Goal: Find specific page/section: Find specific page/section

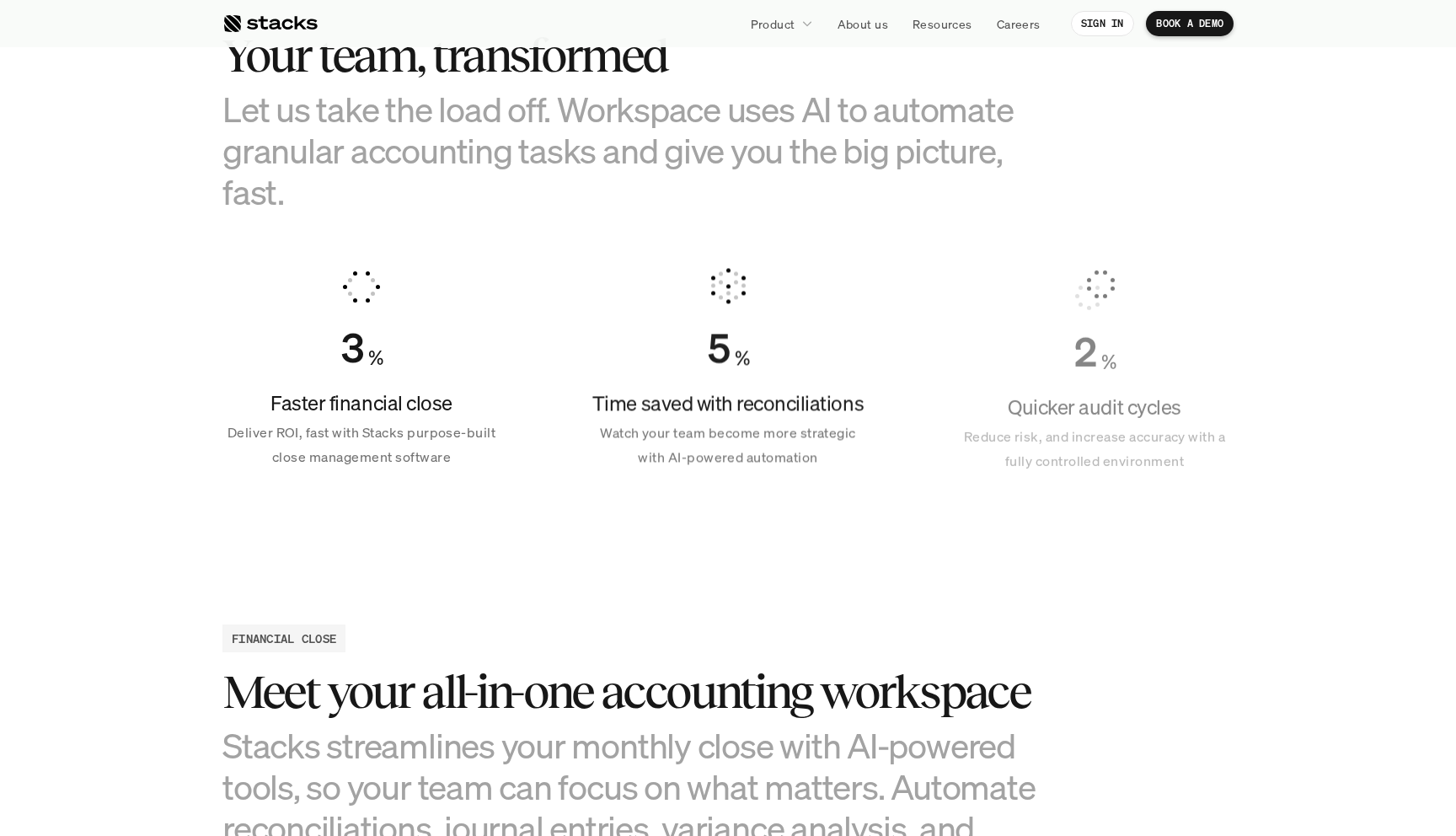
scroll to position [1101, 0]
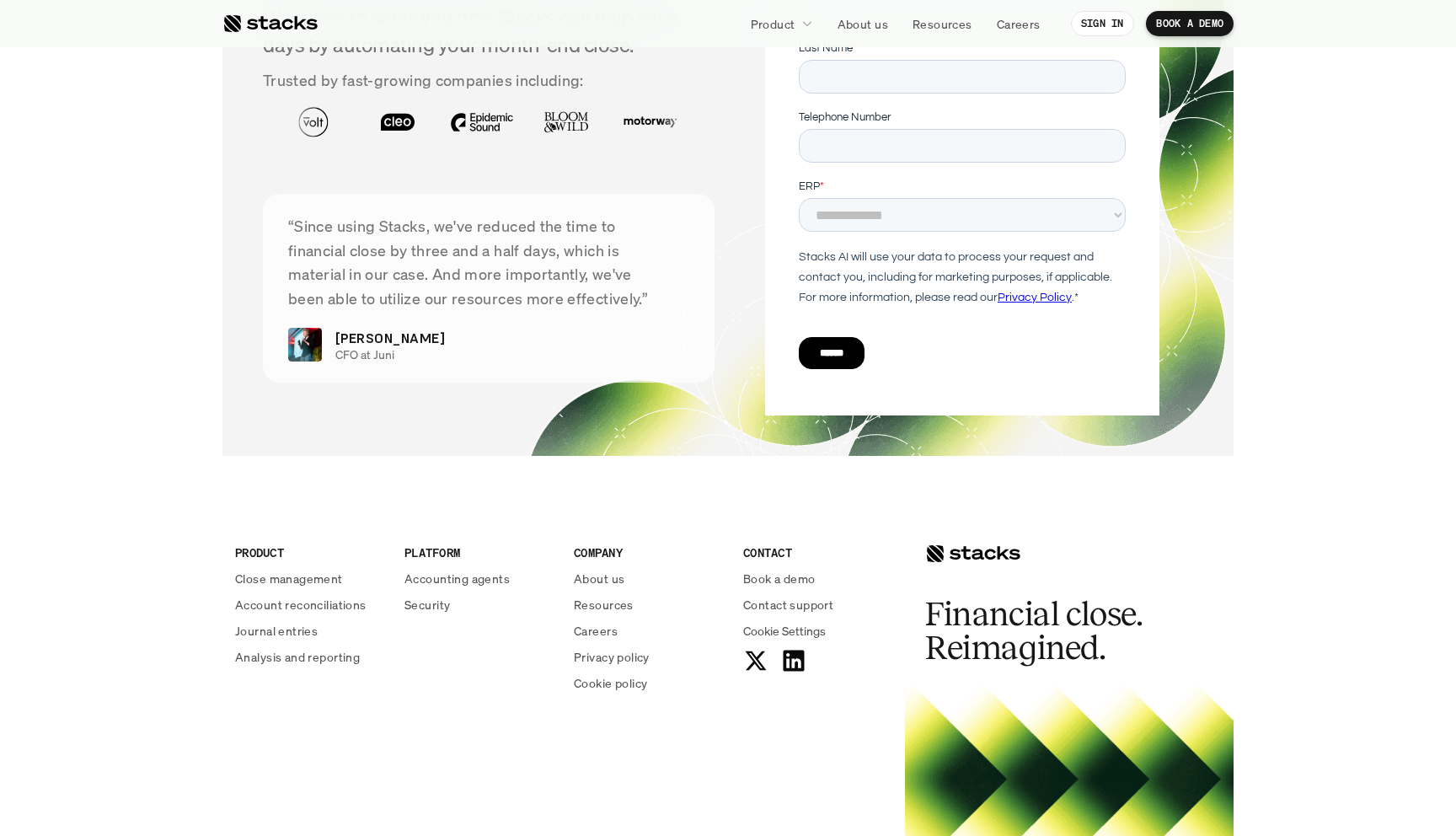
scroll to position [6013, 0]
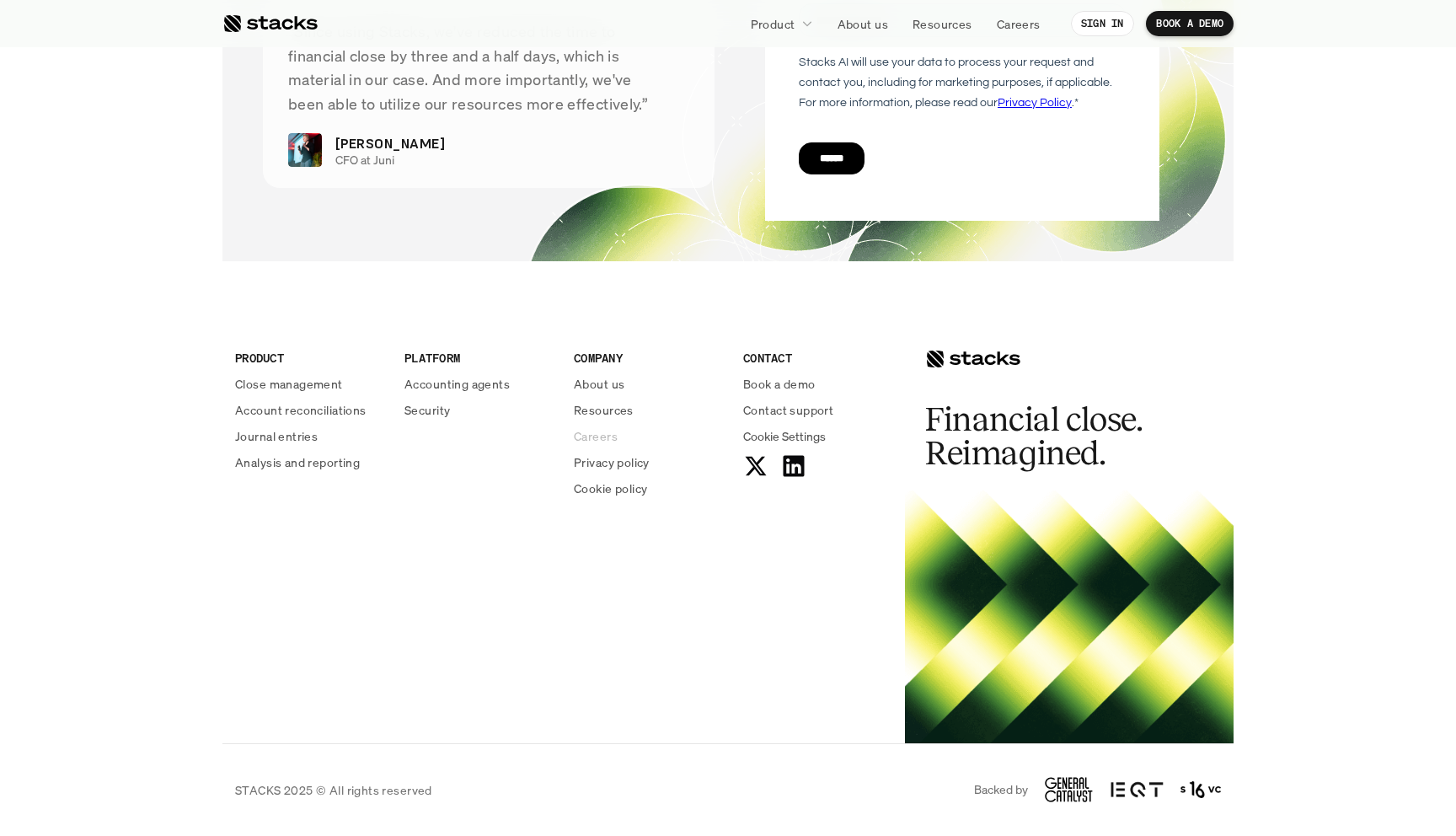
click at [588, 428] on p "Careers" at bounding box center [596, 436] width 44 height 17
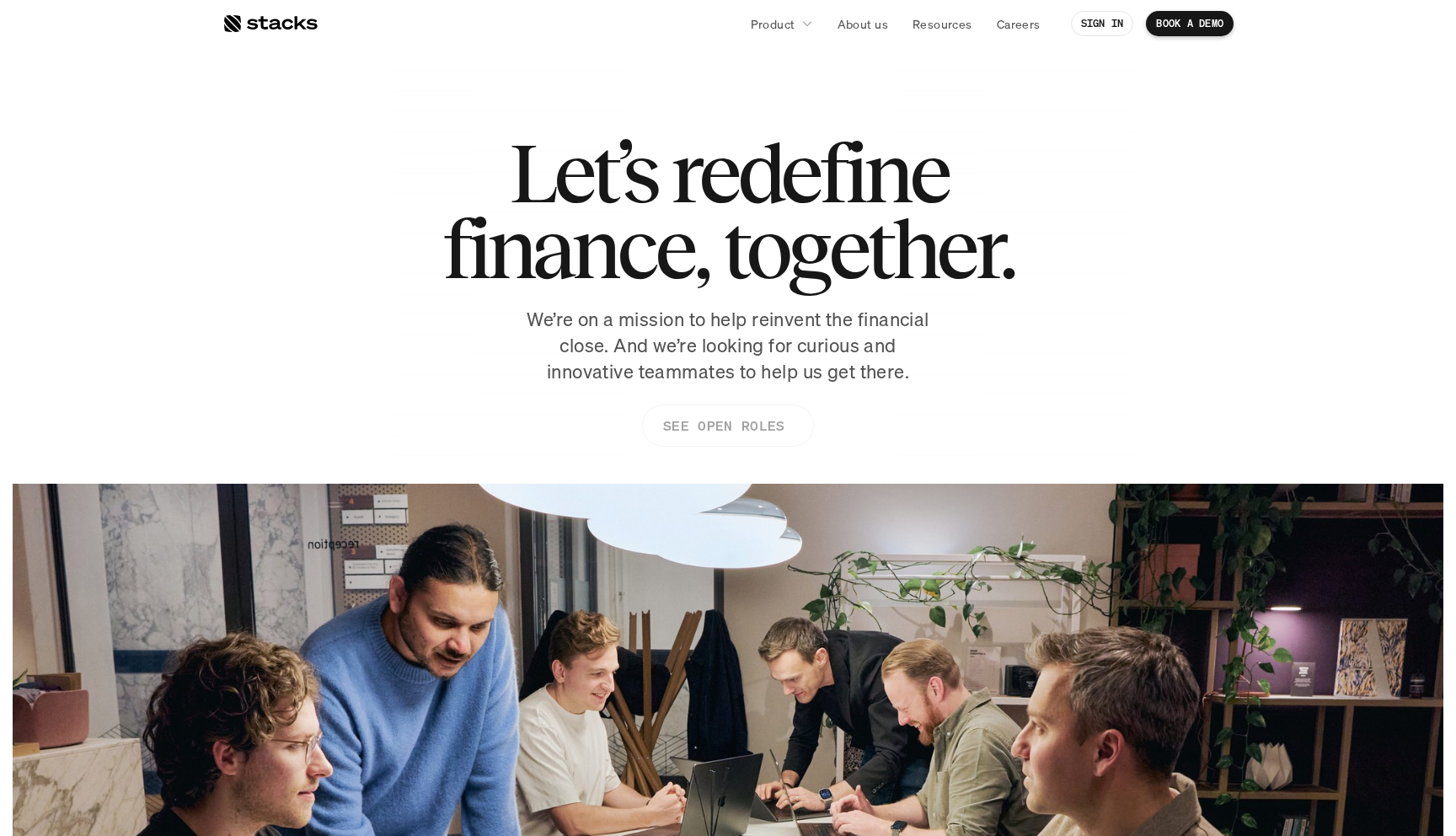
click at [787, 426] on link "SEE OPEN ROLES" at bounding box center [727, 426] width 172 height 42
